Goal: Entertainment & Leisure: Consume media (video, audio)

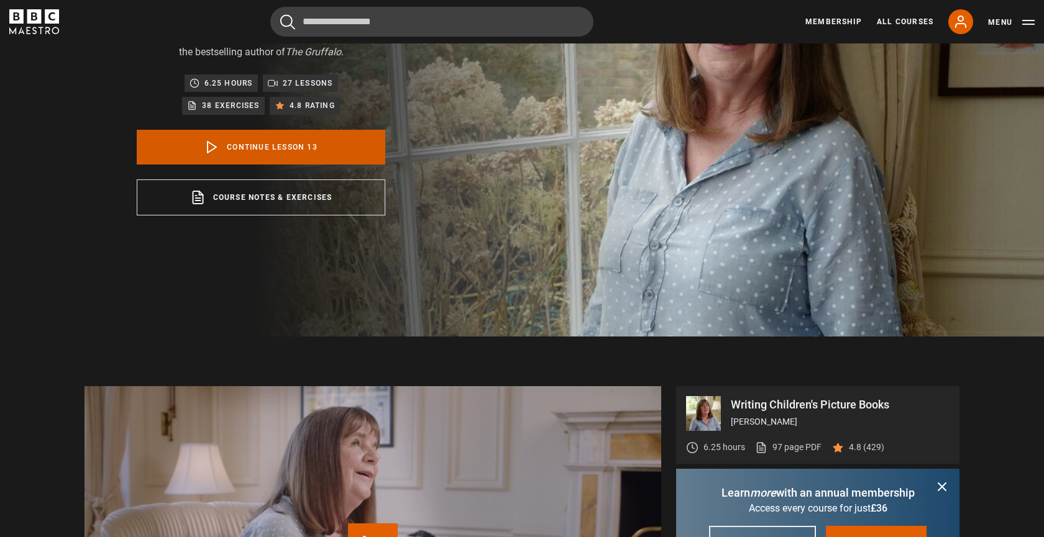
scroll to position [190, 0]
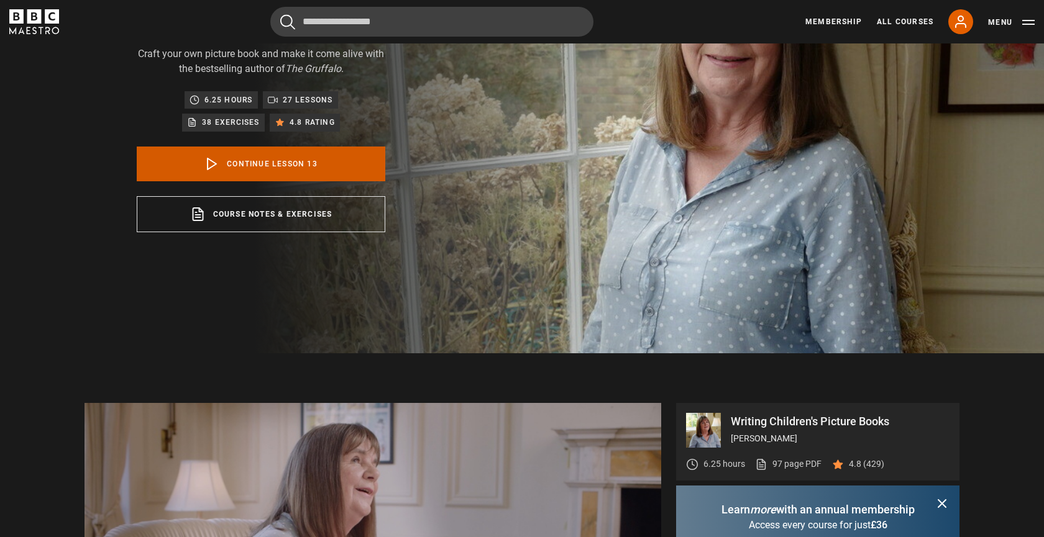
click at [255, 157] on link "Continue lesson 13" at bounding box center [261, 164] width 249 height 35
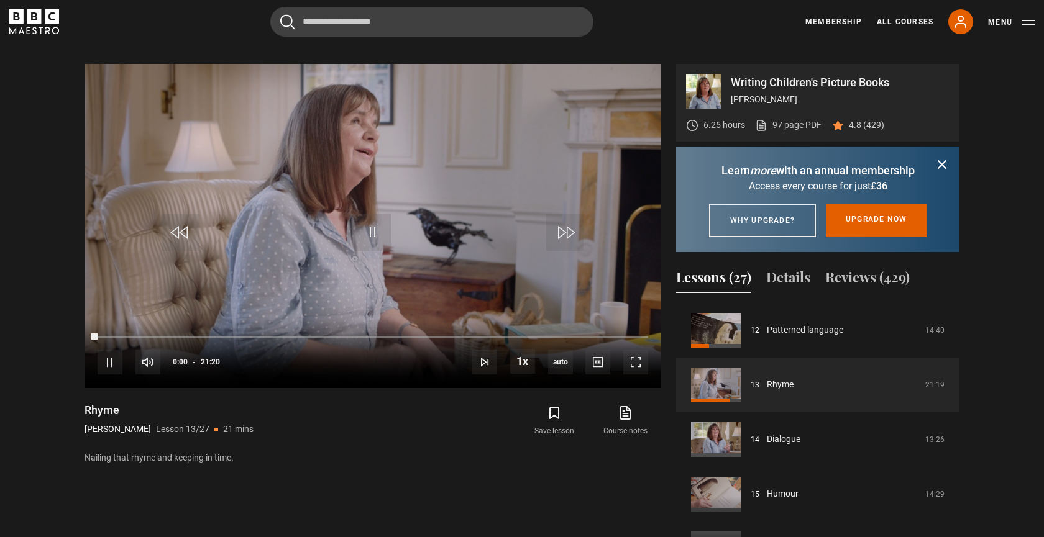
scroll to position [544, 0]
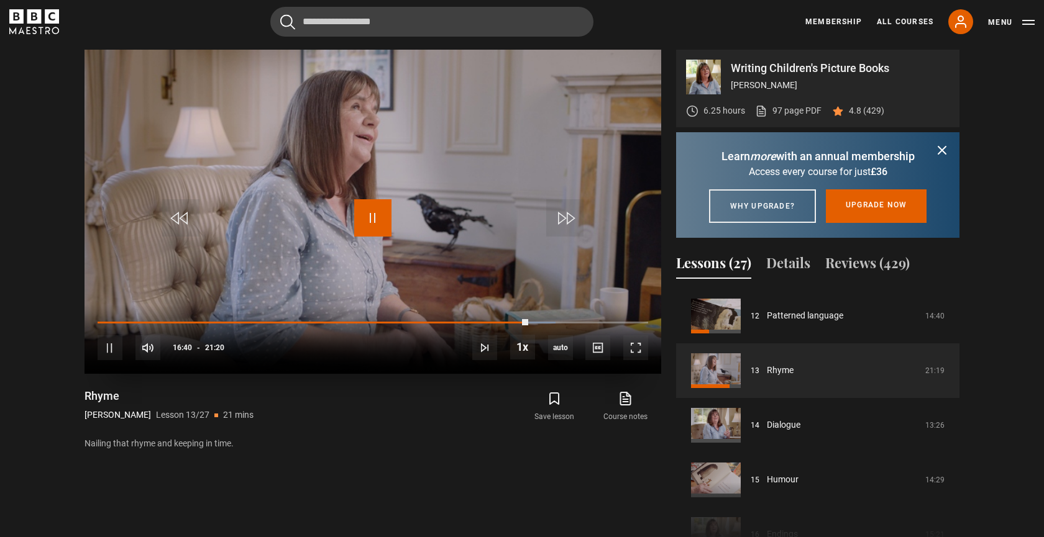
click at [379, 214] on span "Video Player" at bounding box center [372, 217] width 37 height 37
click at [147, 350] on span "Video Player" at bounding box center [147, 347] width 25 height 25
click at [373, 222] on span "Video Player" at bounding box center [372, 217] width 37 height 37
click at [370, 219] on span "Video Player" at bounding box center [372, 217] width 37 height 37
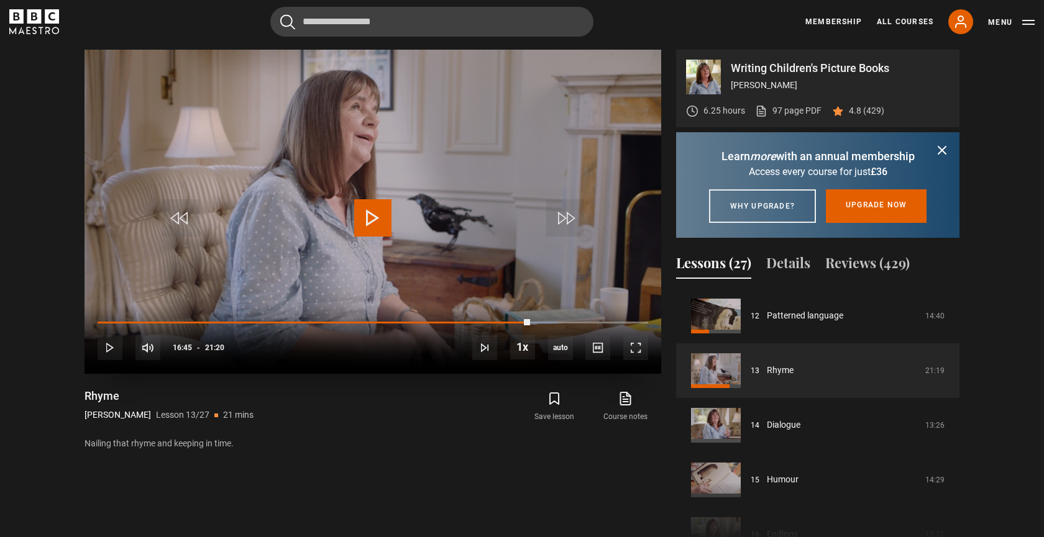
click at [367, 214] on span "Video Player" at bounding box center [372, 217] width 37 height 37
click at [941, 149] on icon "submit" at bounding box center [941, 150] width 7 height 7
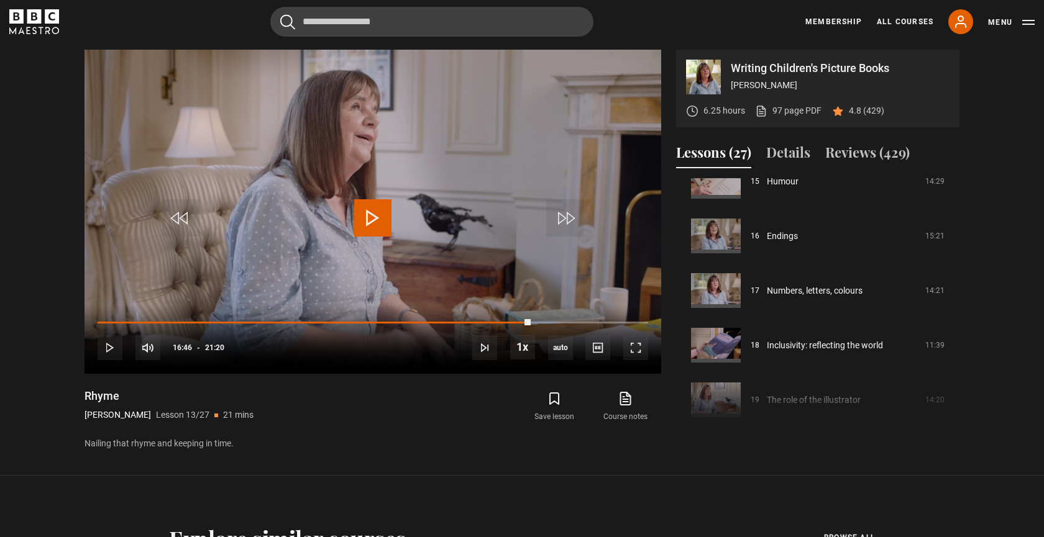
scroll to position [848, 0]
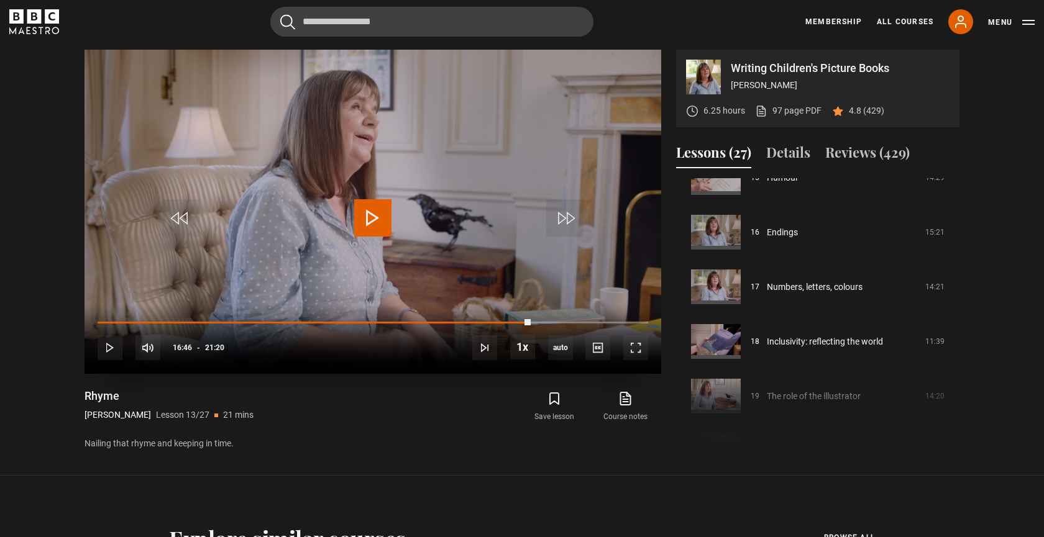
click at [375, 214] on span "Video Player" at bounding box center [372, 217] width 37 height 37
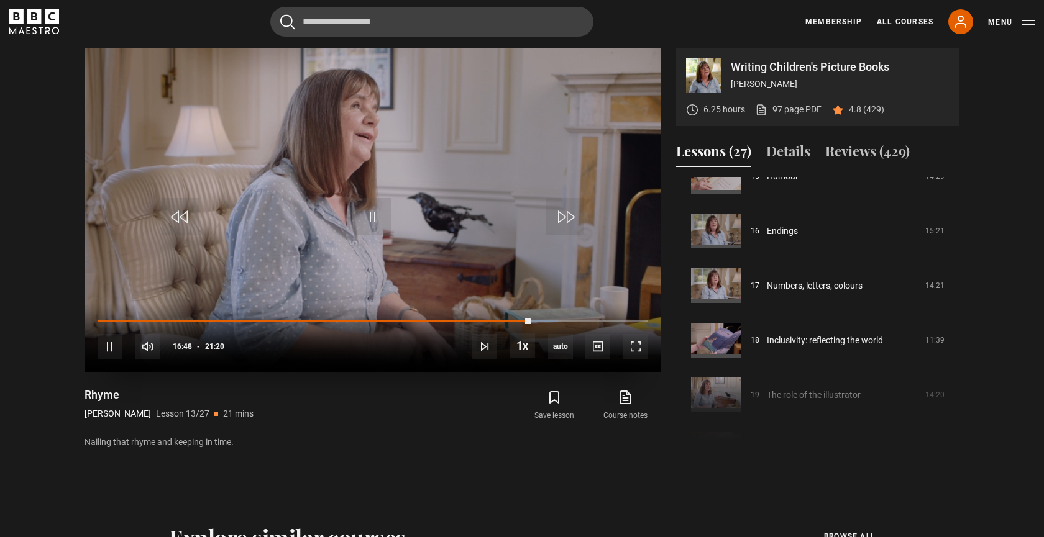
click at [370, 240] on video "Video Player" at bounding box center [372, 210] width 577 height 324
